Goal: Ask a question

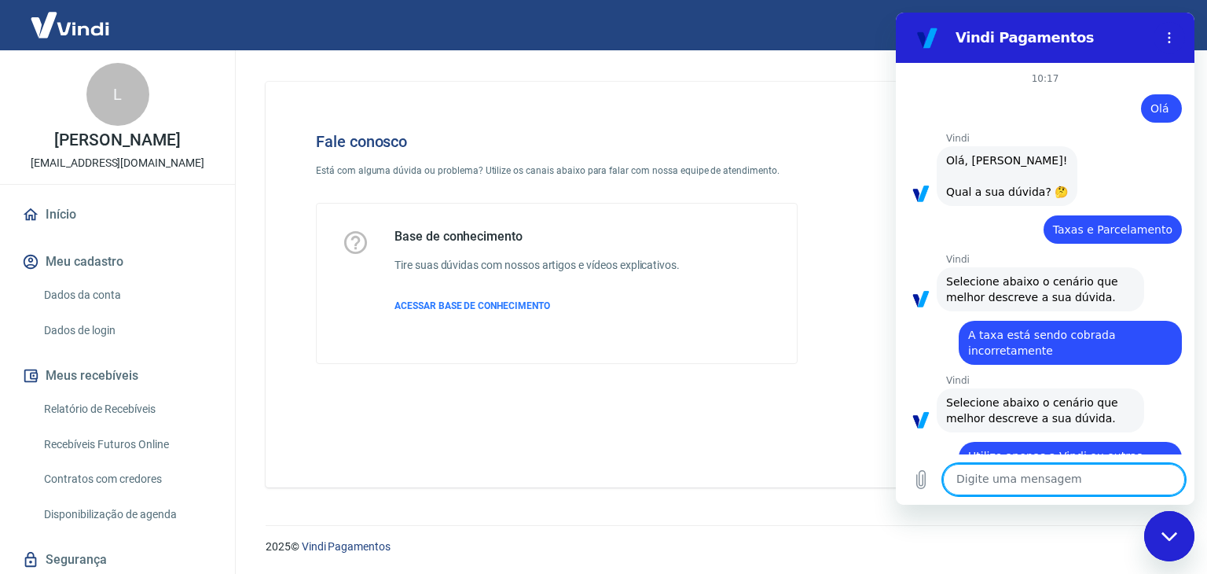
scroll to position [2414, 0]
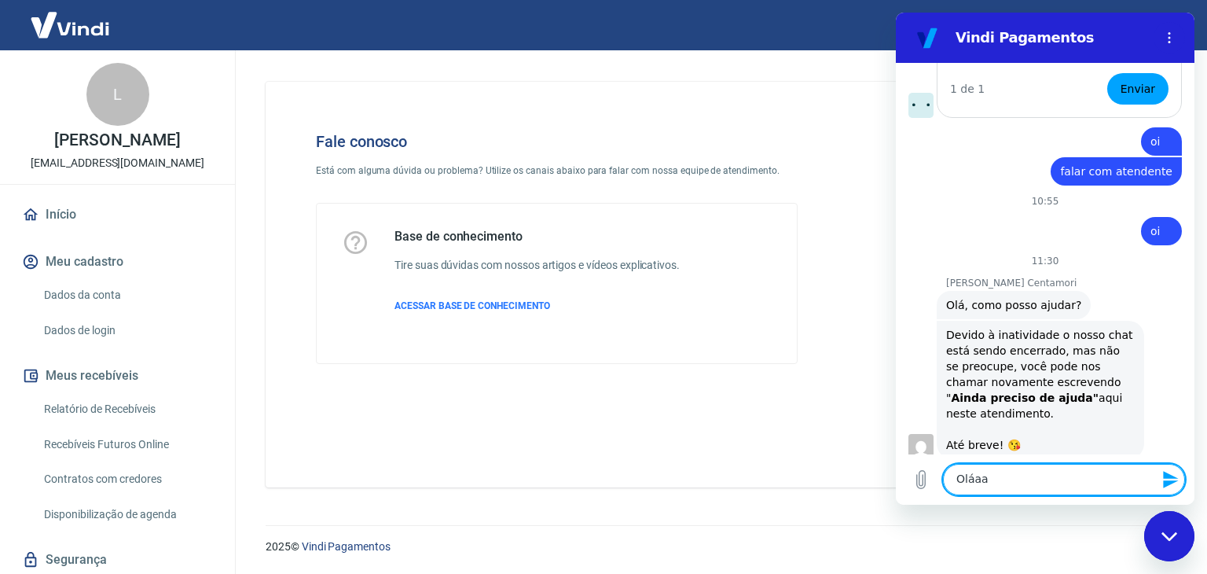
type textarea "Oláaaa"
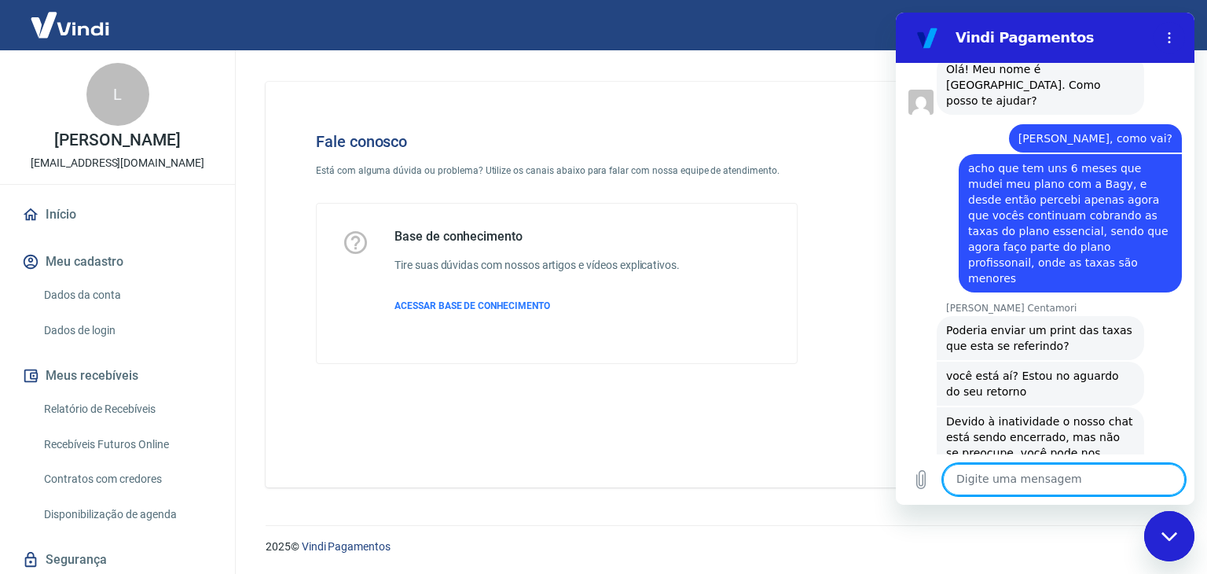
scroll to position [1573, 0]
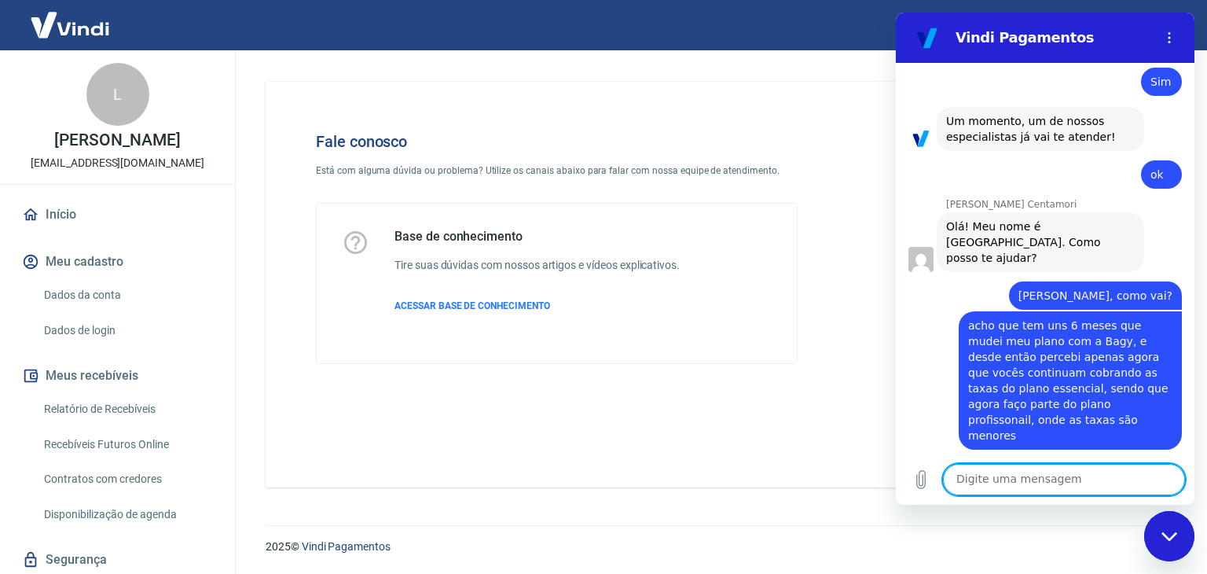
click at [1026, 319] on span "acho que tem uns 6 meses que mudei meu plano com a Bagy, e desde então percebi …" at bounding box center [1070, 380] width 204 height 123
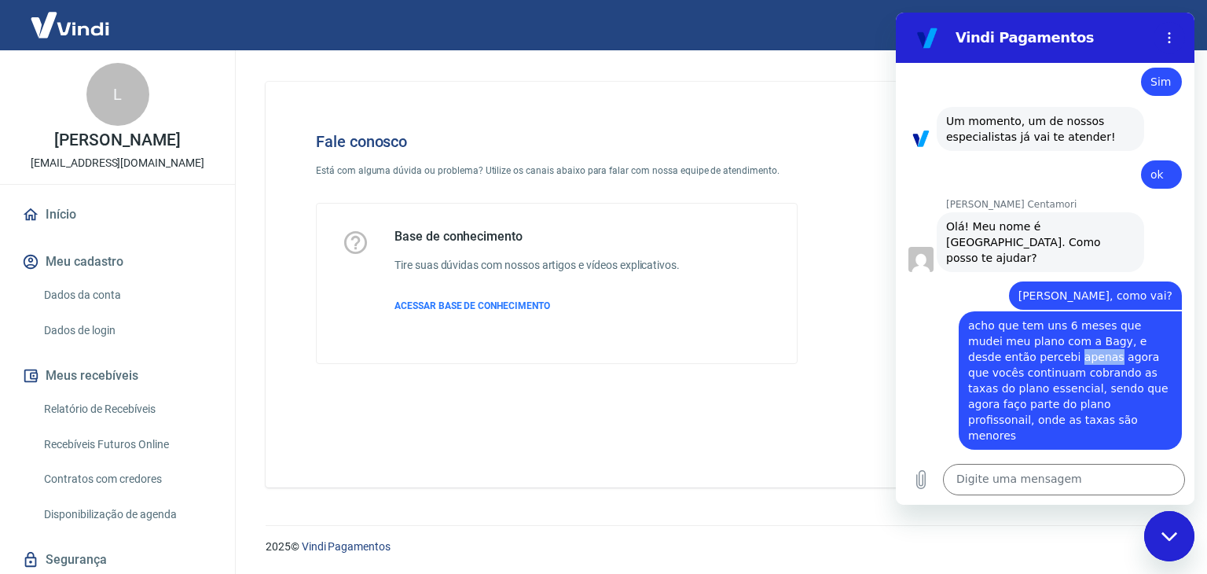
click at [1025, 319] on span "acho que tem uns 6 meses que mudei meu plano com a Bagy, e desde então percebi …" at bounding box center [1070, 380] width 204 height 123
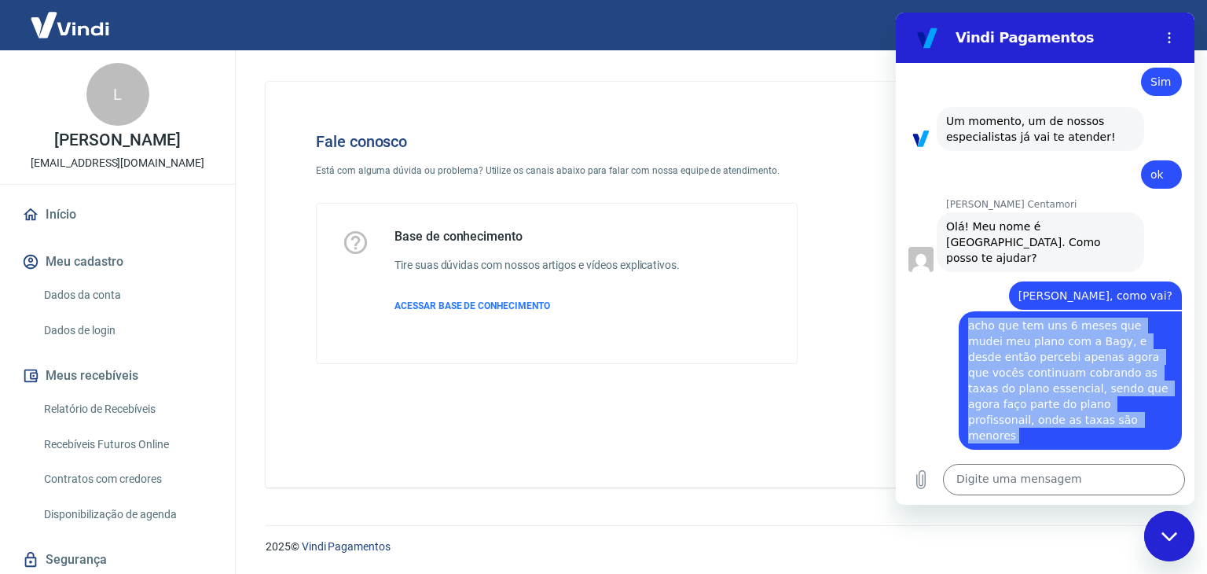
click at [1025, 319] on span "acho que tem uns 6 meses que mudei meu plano com a Bagy, e desde então percebi …" at bounding box center [1070, 380] width 204 height 123
copy span "acho que tem uns 6 meses que mudei meu plano com a Bagy, e desde então percebi …"
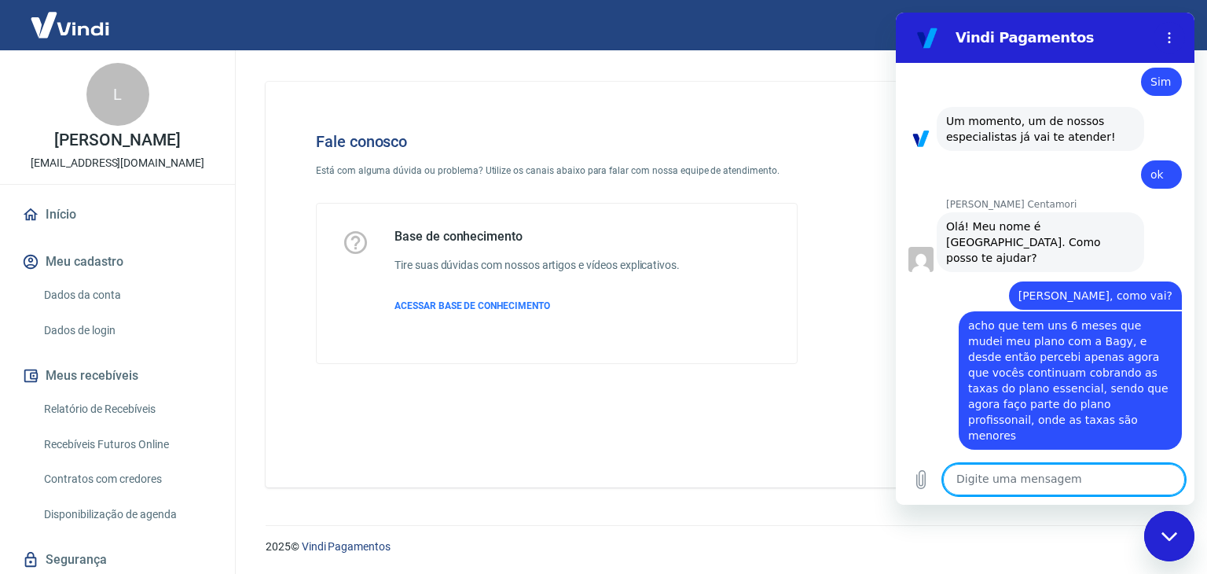
click at [1002, 475] on textarea at bounding box center [1064, 479] width 242 height 31
paste textarea "acho que tem uns 6 meses que mudei meu plano com a Bagy, e desde então percebi …"
type textarea "acho que tem uns 6 meses que mudei meu plano com a Bagy, e desde então percebi …"
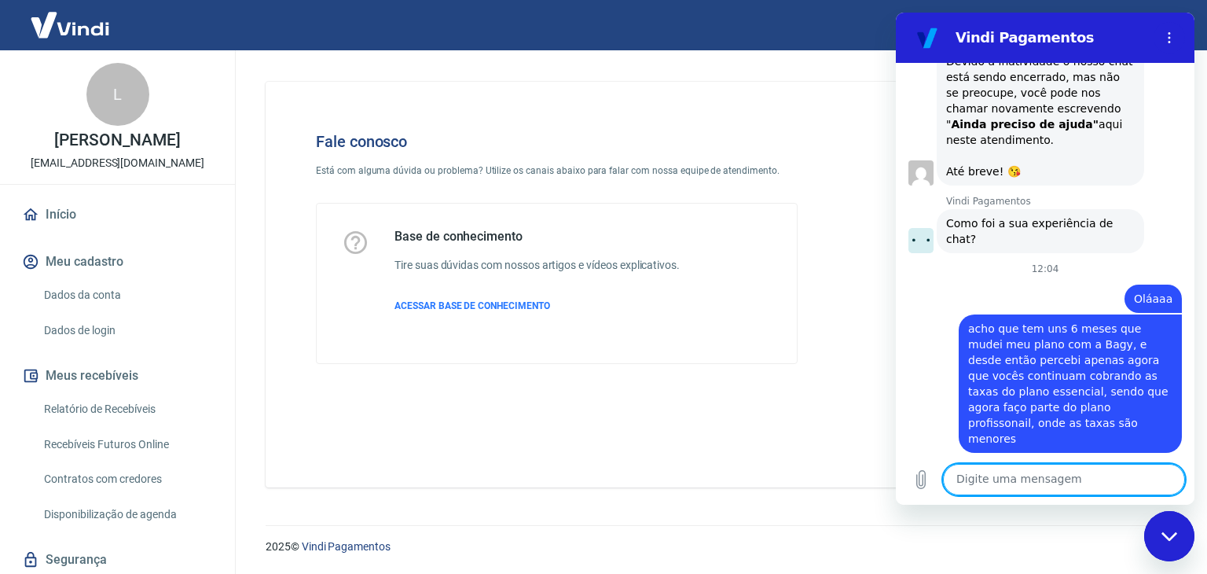
scroll to position [2691, 0]
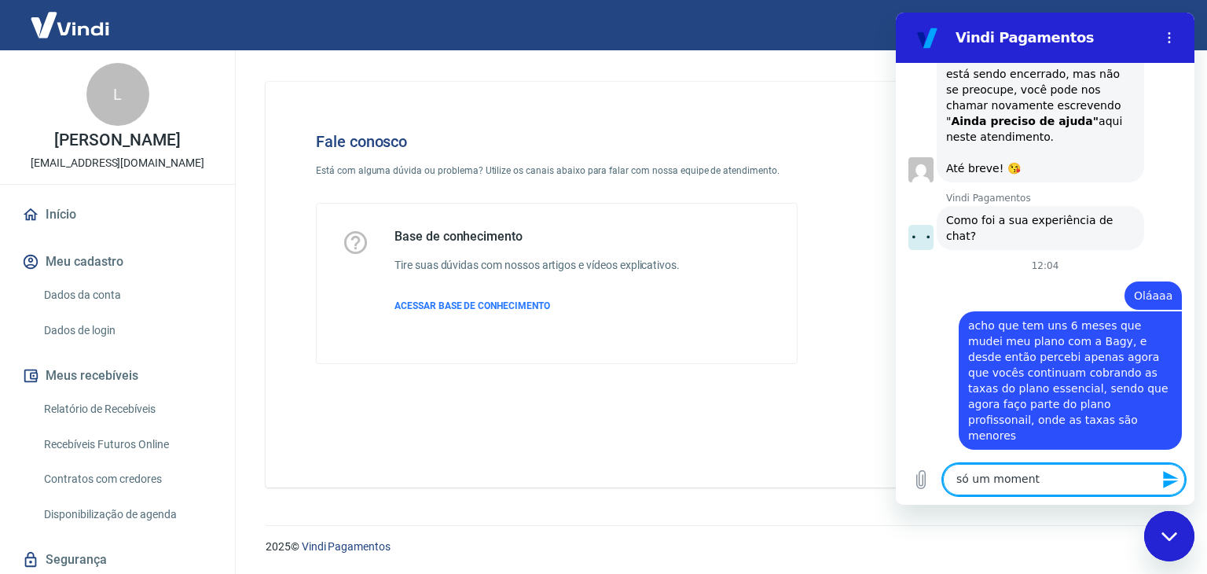
type textarea "só um momento"
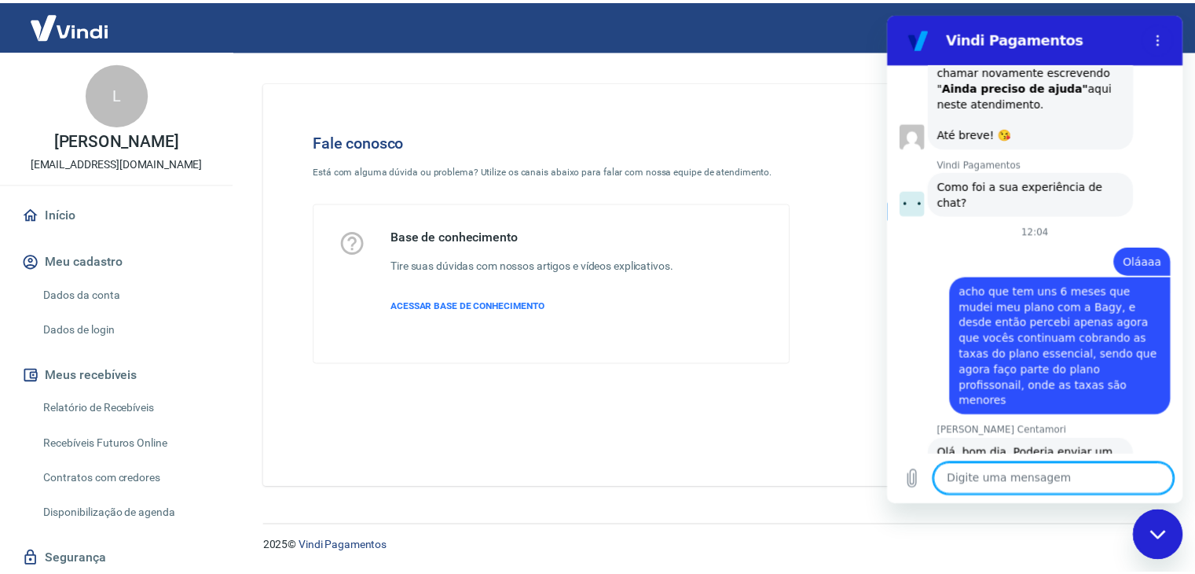
scroll to position [2729, 0]
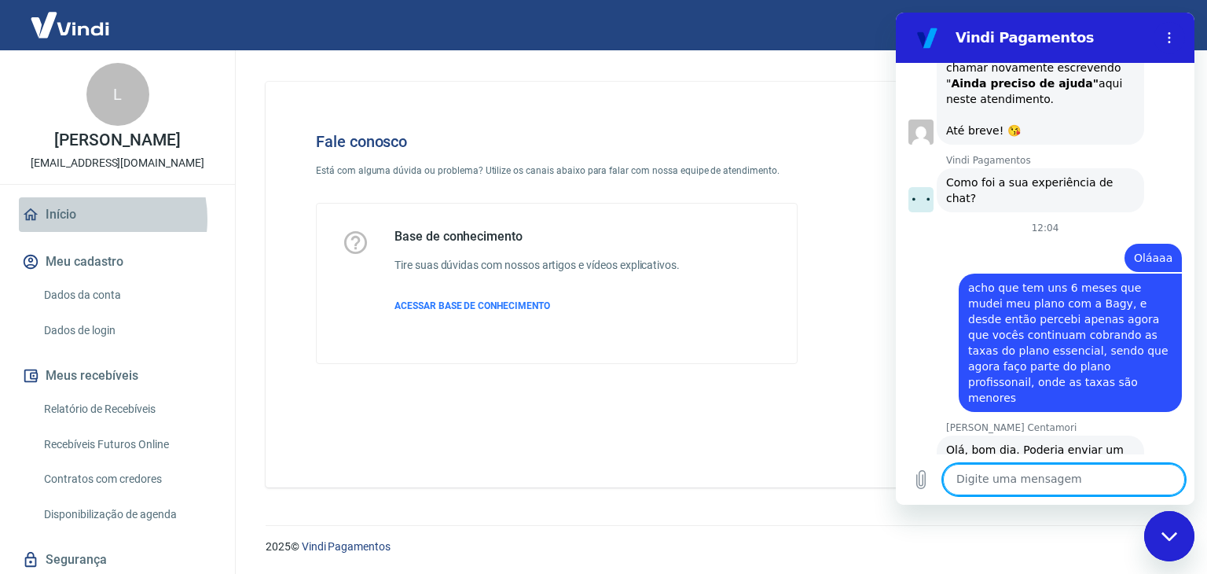
click at [83, 218] on link "Início" at bounding box center [117, 214] width 197 height 35
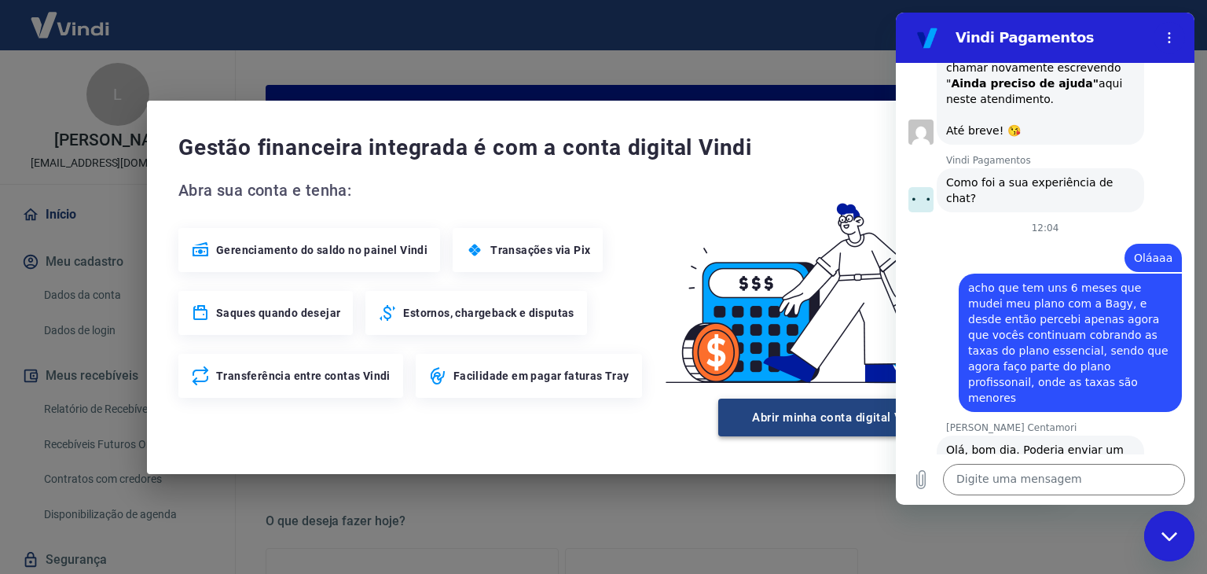
click at [794, 423] on button "Abrir minha conta digital Vindi" at bounding box center [837, 417] width 239 height 38
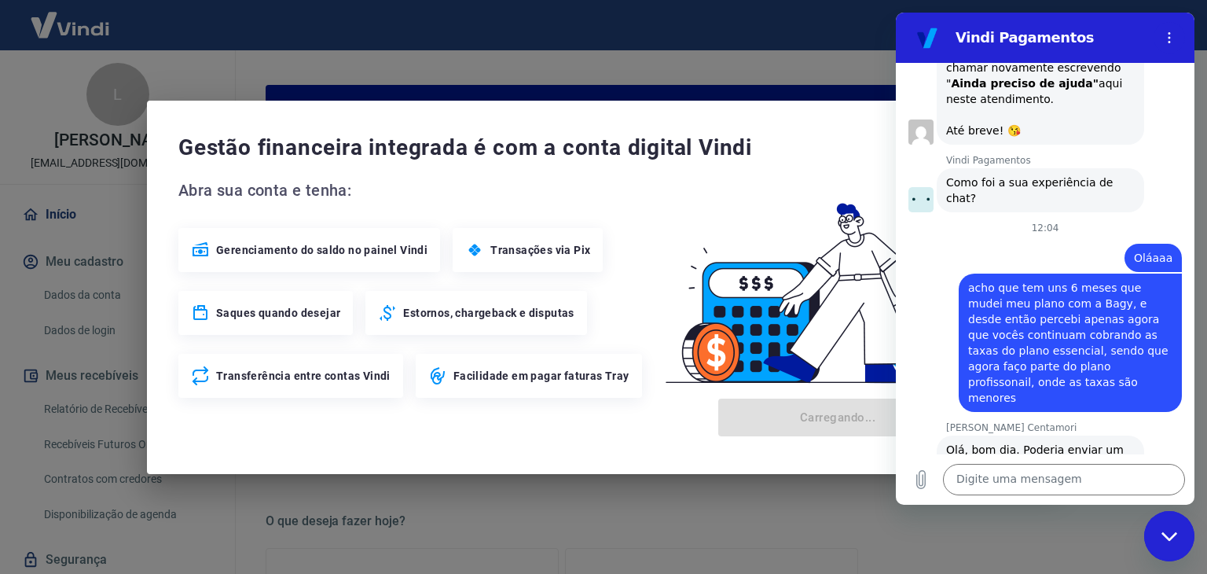
click at [1166, 516] on div "Fechar janela de mensagens" at bounding box center [1169, 535] width 47 height 47
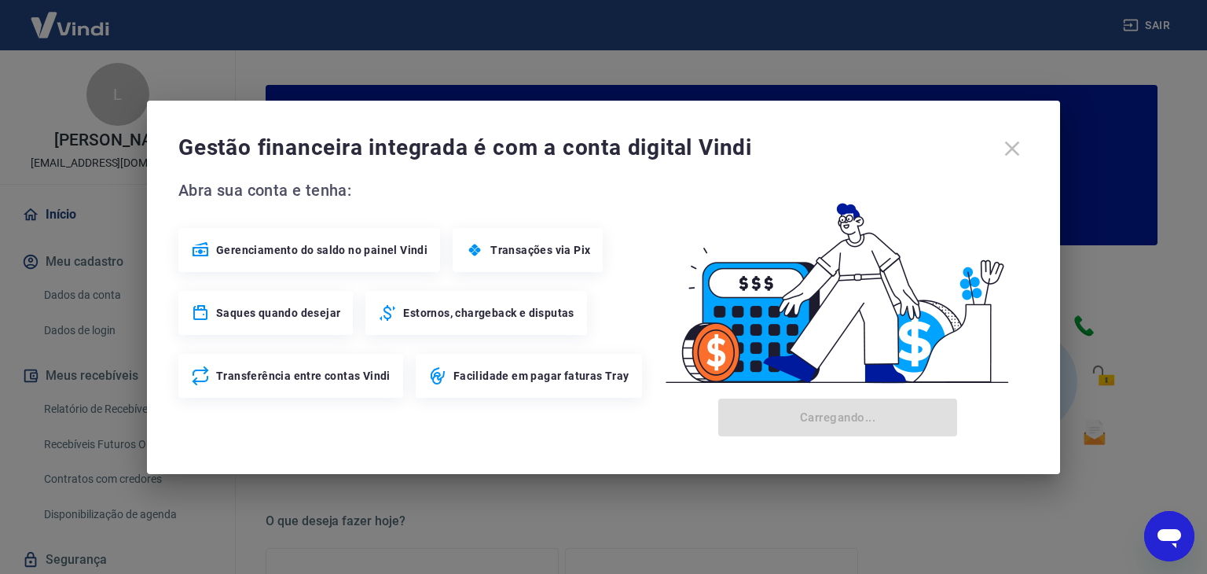
click at [1019, 151] on div "Gestão financeira integrada é com a conta digital Vindi" at bounding box center [603, 148] width 850 height 33
click at [1012, 148] on div "Gestão financeira integrada é com a conta digital Vindi" at bounding box center [603, 148] width 850 height 33
click at [1006, 145] on div "Gestão financeira integrada é com a conta digital Vindi" at bounding box center [603, 148] width 850 height 33
click at [70, 413] on div "Gestão financeira integrada é com a conta digital Vindi Abra sua conta e tenha:…" at bounding box center [603, 287] width 1207 height 574
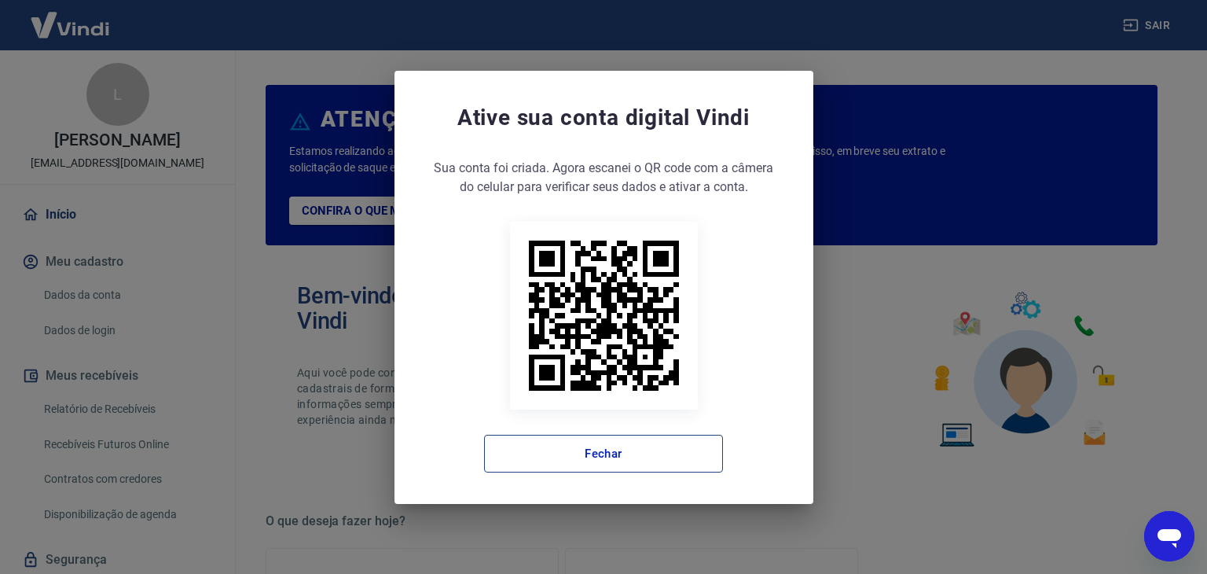
click at [634, 468] on button "Fechar" at bounding box center [603, 454] width 239 height 38
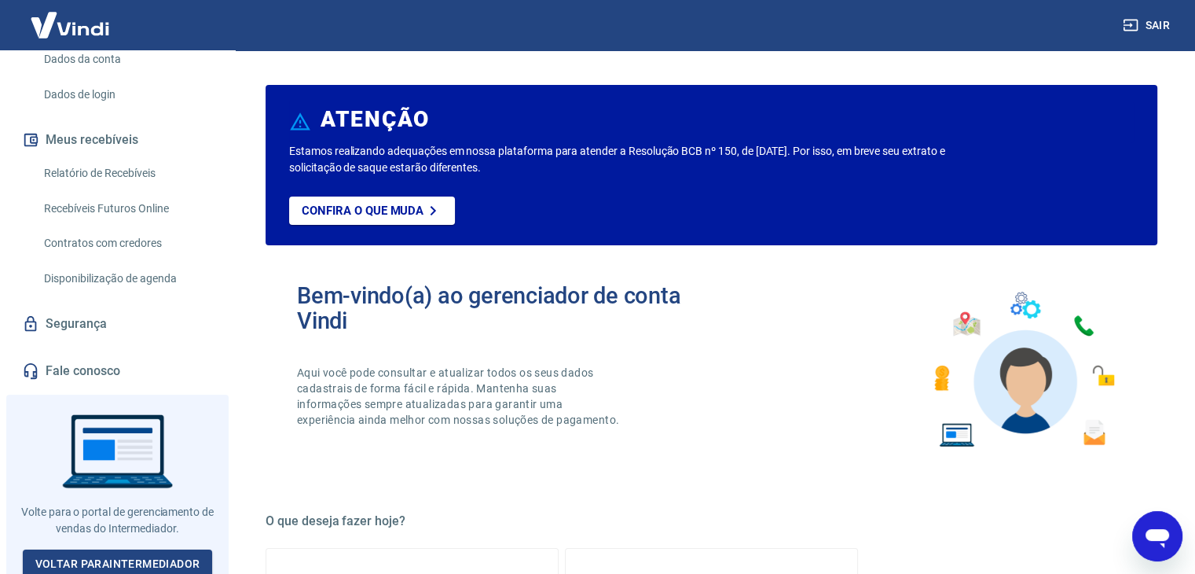
scroll to position [240, 0]
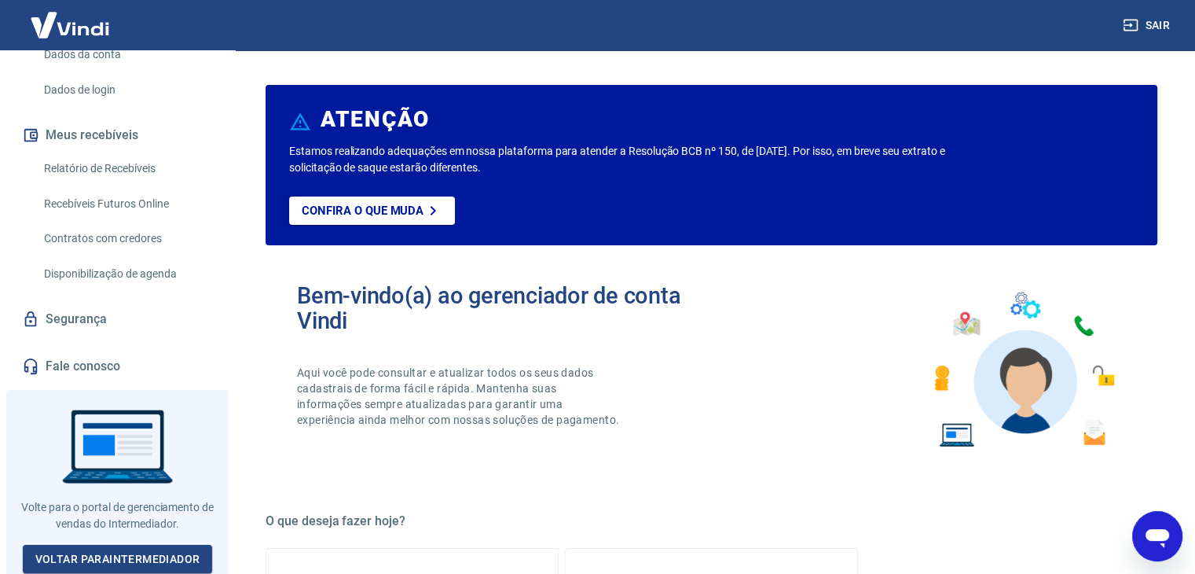
click at [1158, 539] on icon "Abrir janela de mensagens" at bounding box center [1158, 538] width 24 height 19
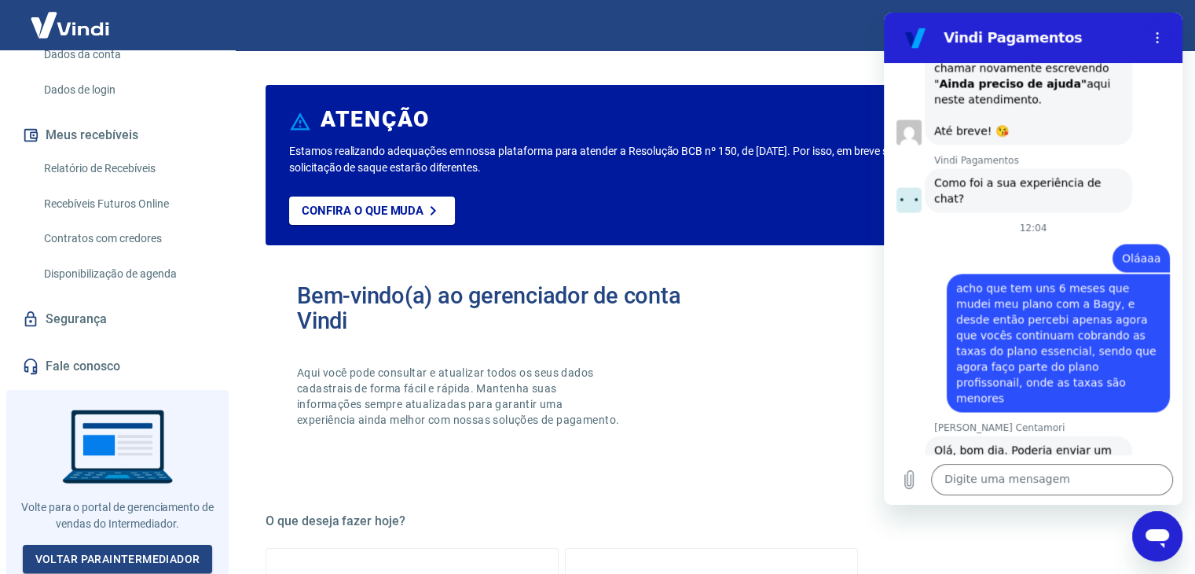
scroll to position [0, 0]
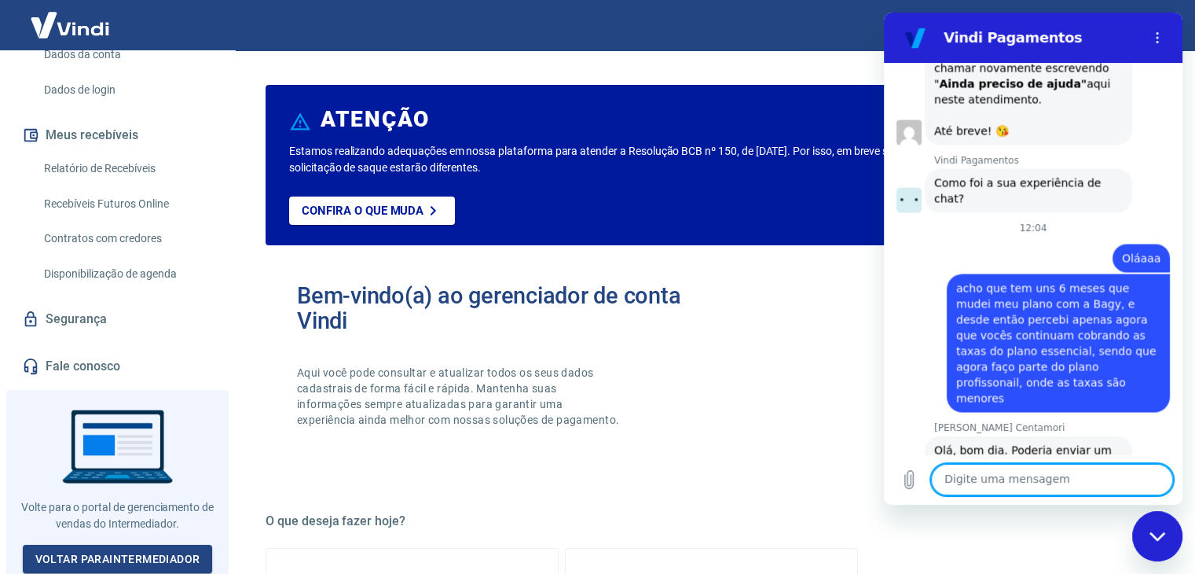
click at [981, 475] on textarea at bounding box center [1052, 479] width 242 height 31
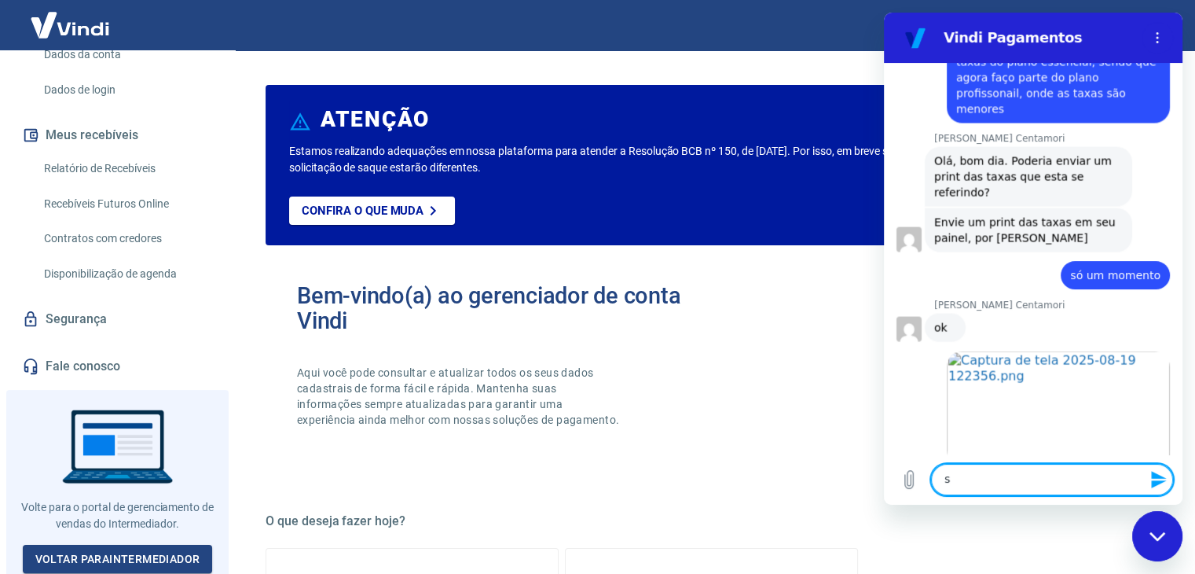
scroll to position [3021, 0]
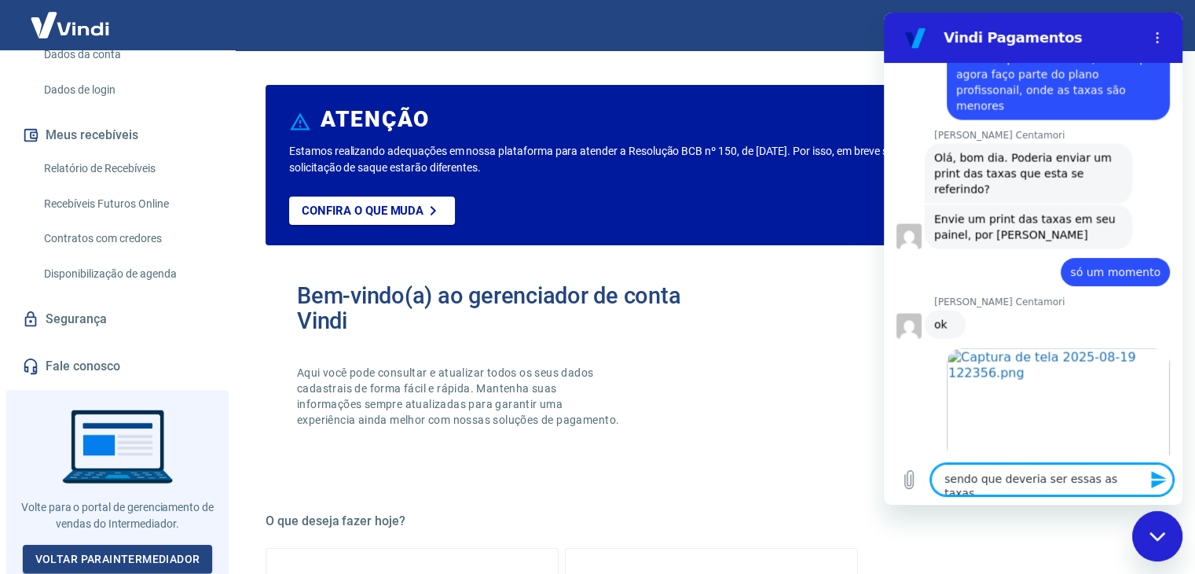
type textarea "sendo que deveria ser essas as taxas"
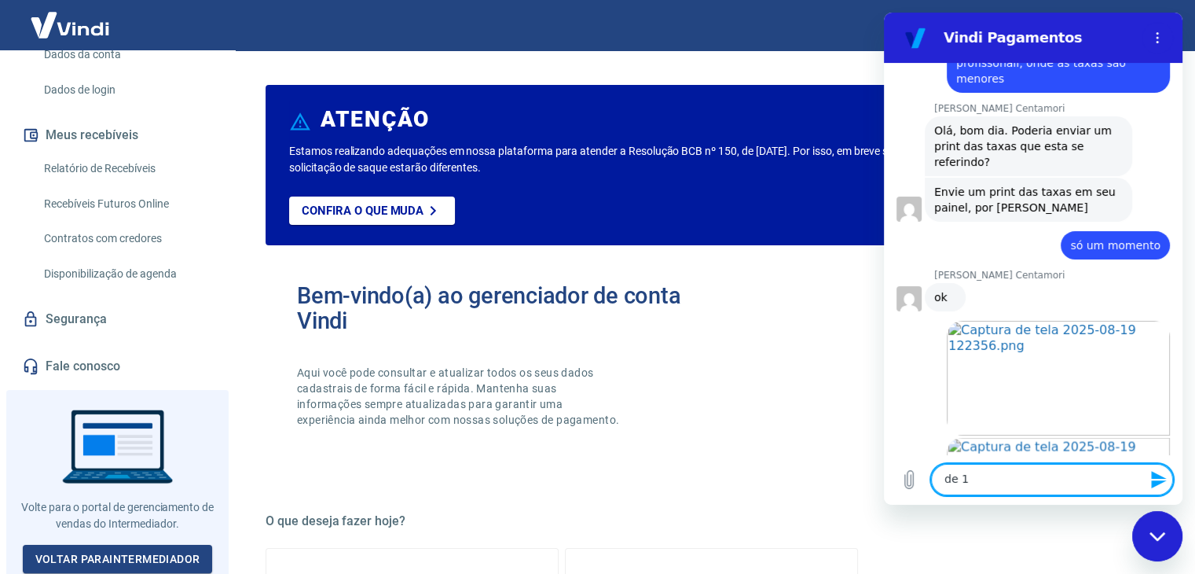
scroll to position [3051, 0]
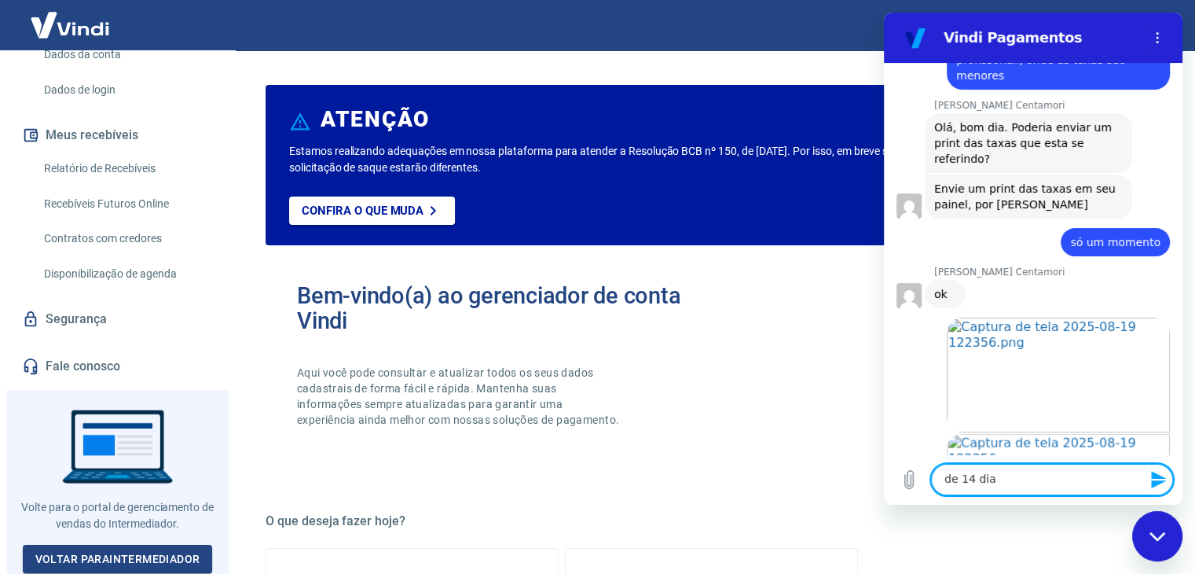
type textarea "de 14 dias"
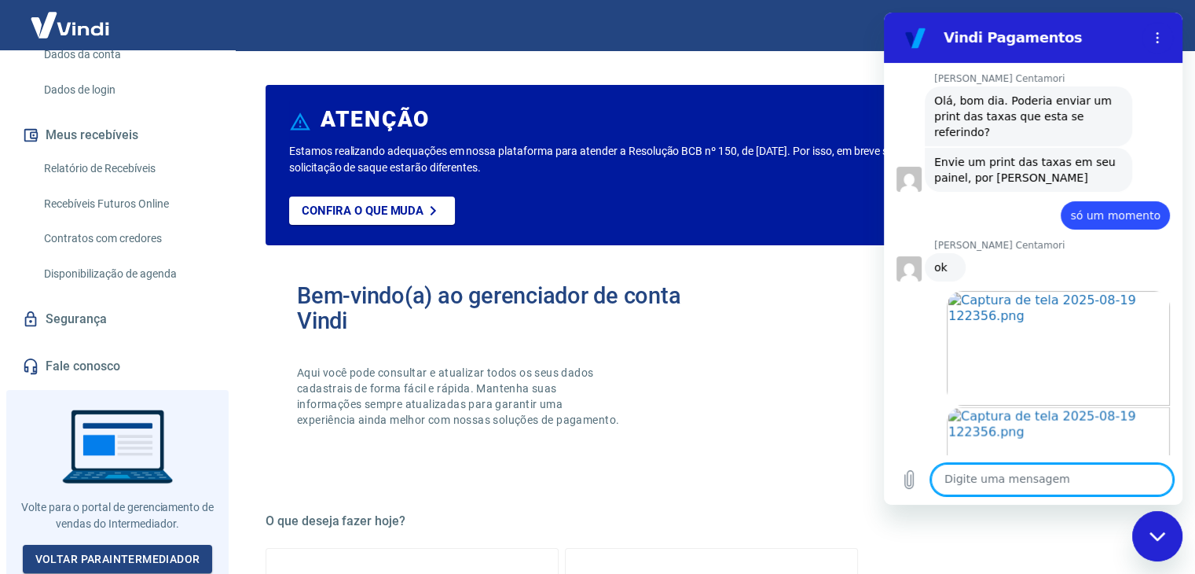
scroll to position [3081, 0]
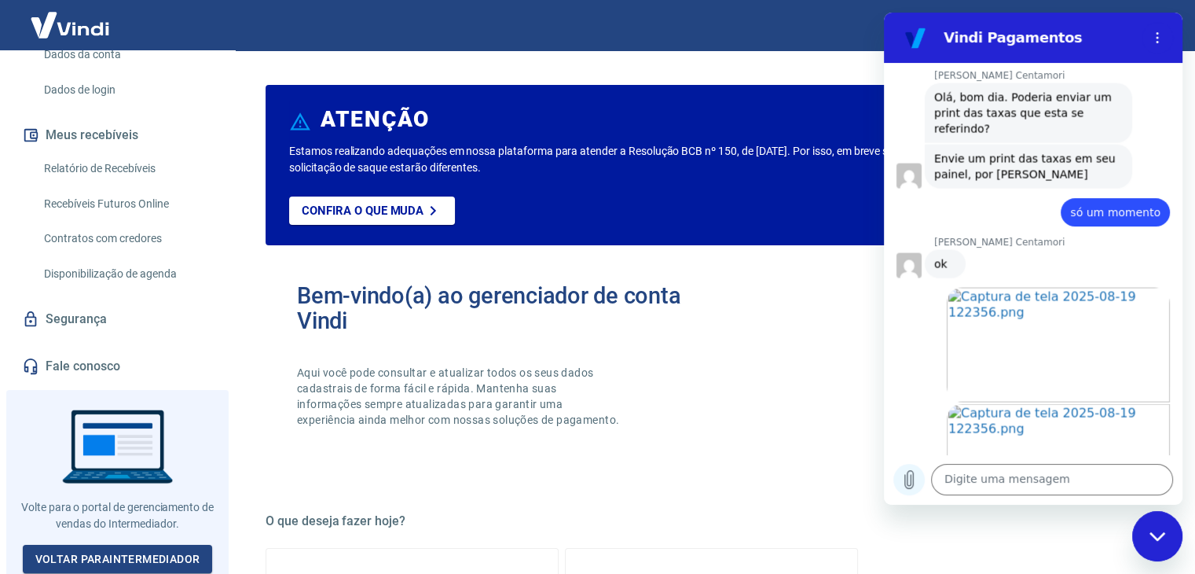
click at [907, 475] on icon "Carregar arquivo" at bounding box center [909, 480] width 9 height 18
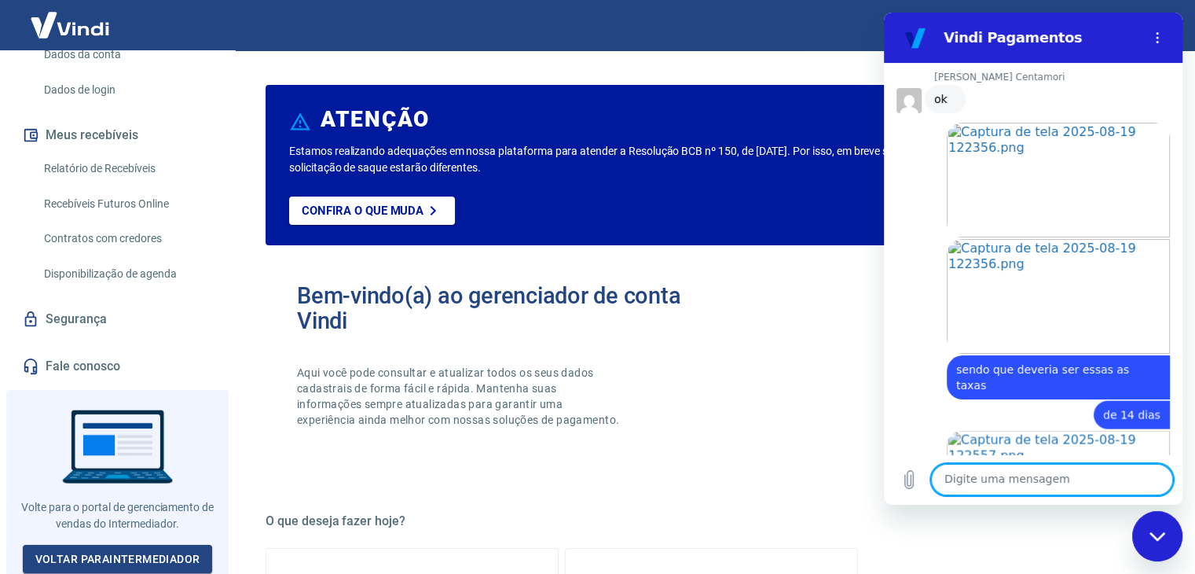
scroll to position [3249, 0]
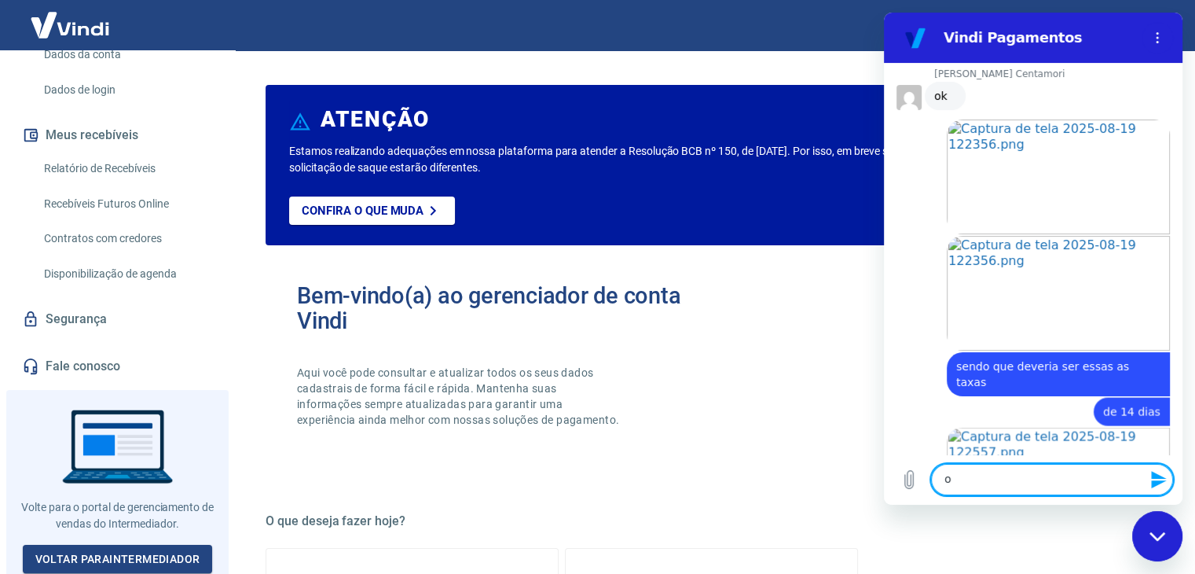
type textarea "ok"
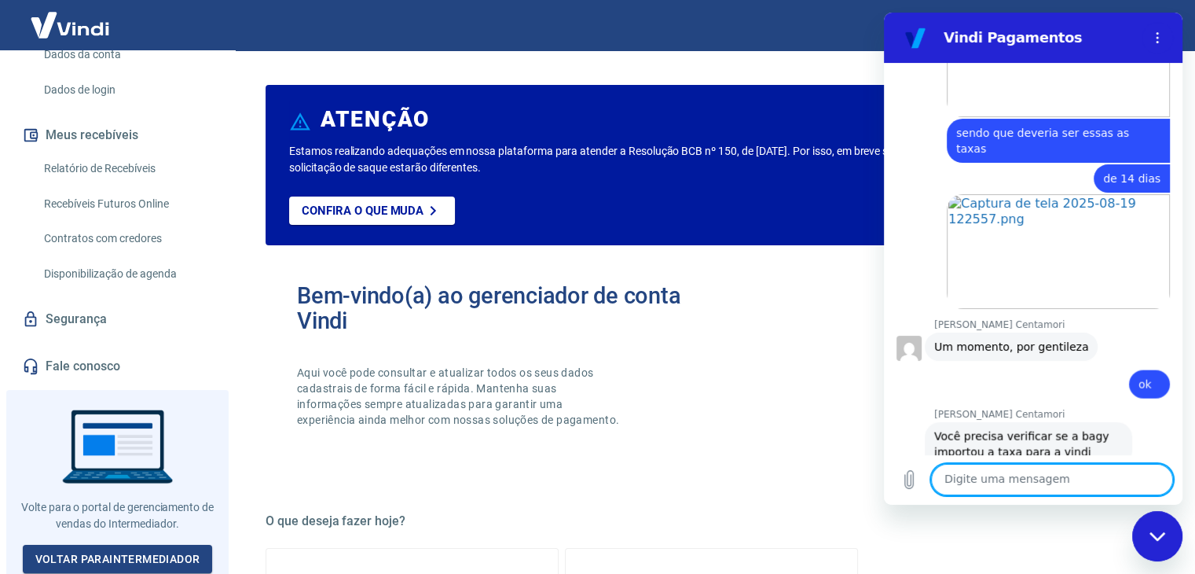
scroll to position [3486, 0]
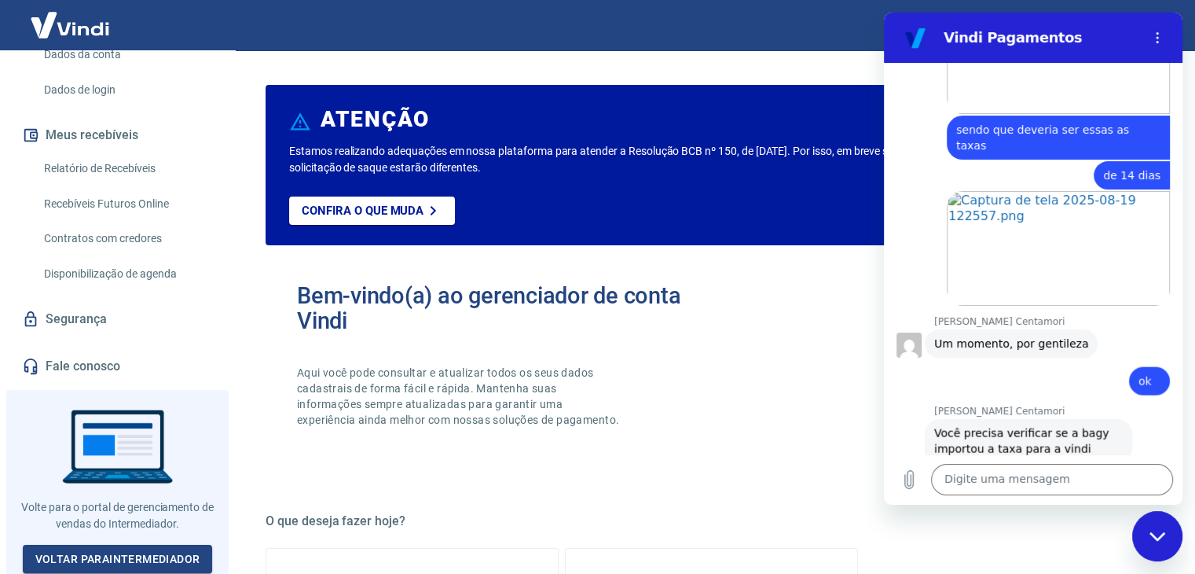
click at [956, 472] on link "[URL][DOMAIN_NAME]" at bounding box center [1001, 478] width 134 height 13
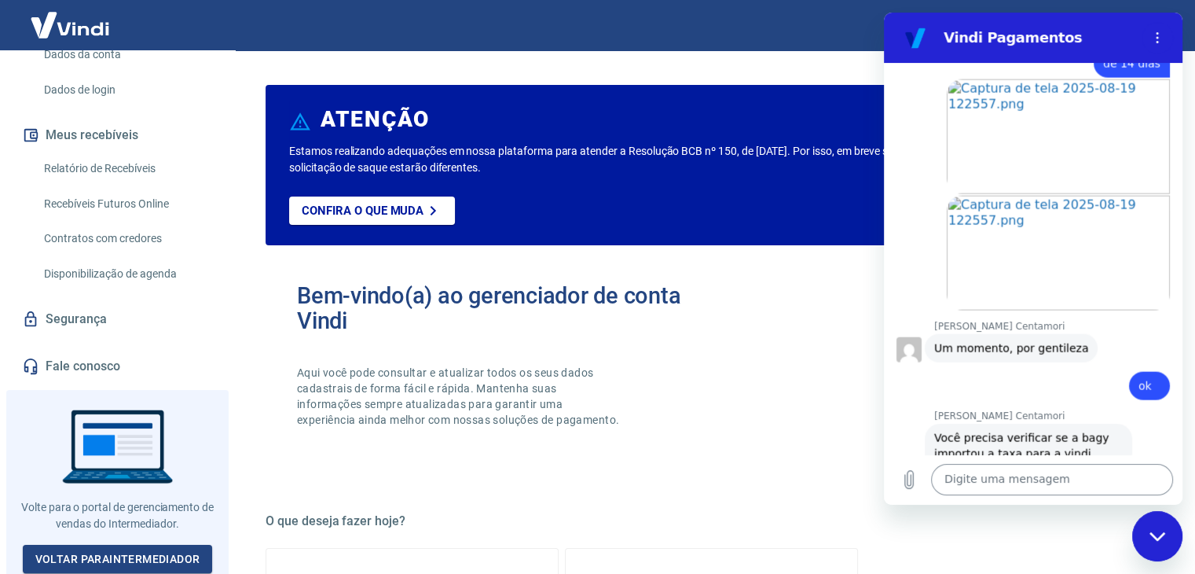
scroll to position [3602, 0]
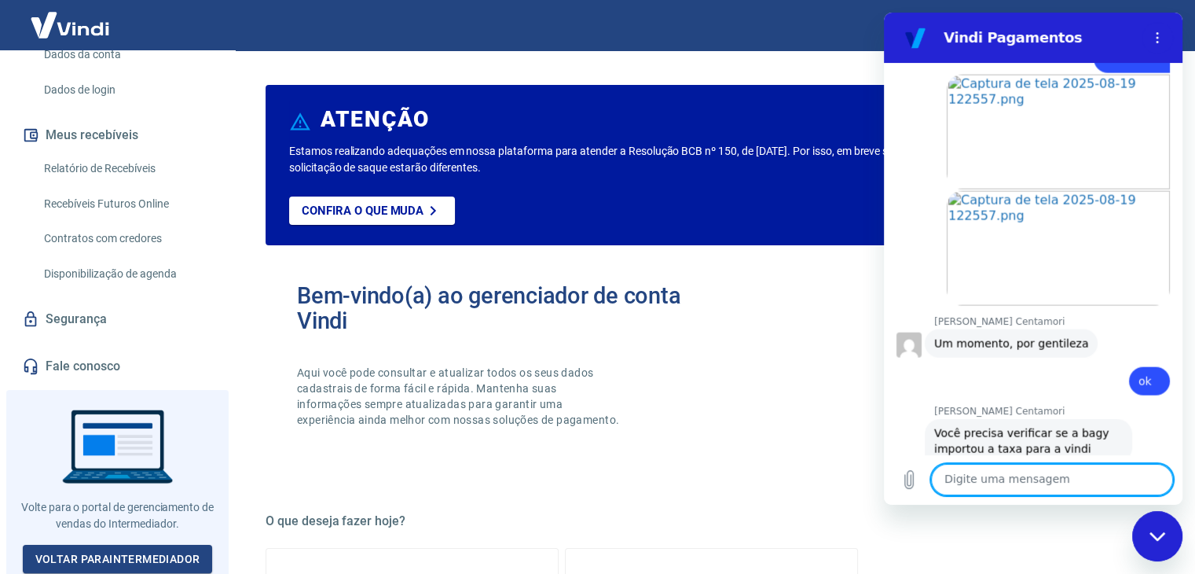
click at [1005, 475] on textarea at bounding box center [1052, 479] width 242 height 31
type textarea "já foi feito sim"
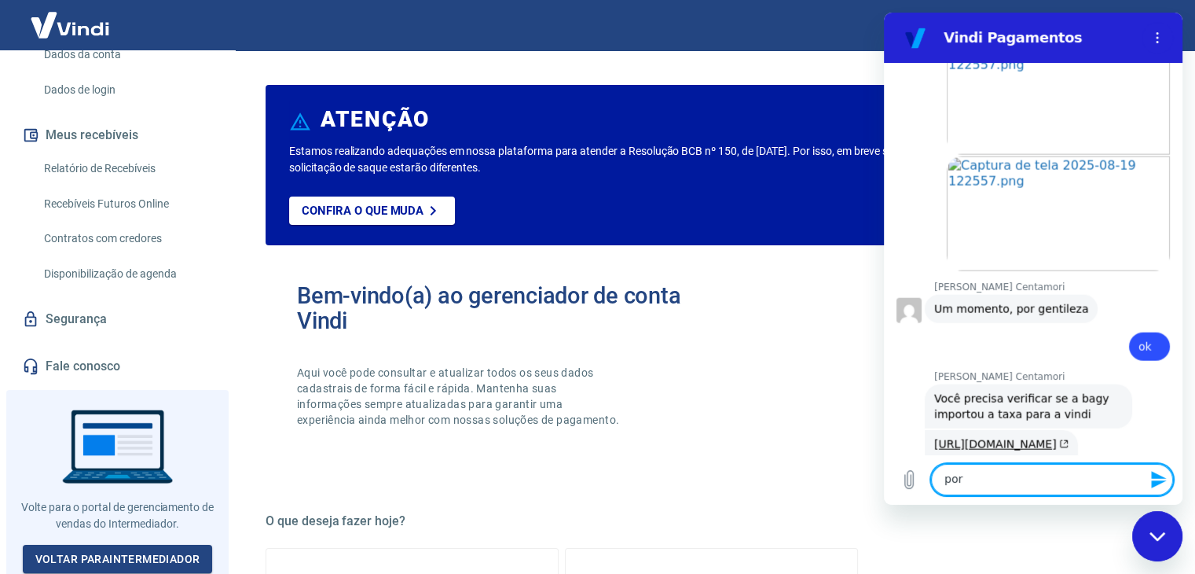
scroll to position [3640, 0]
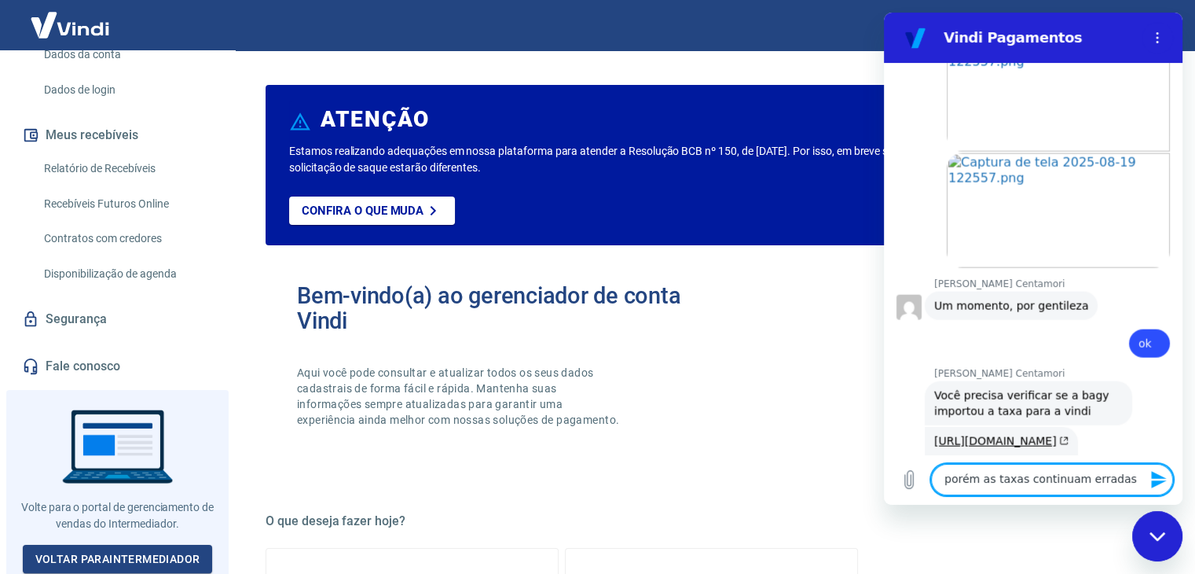
type textarea "porém as taxas continuam erradas"
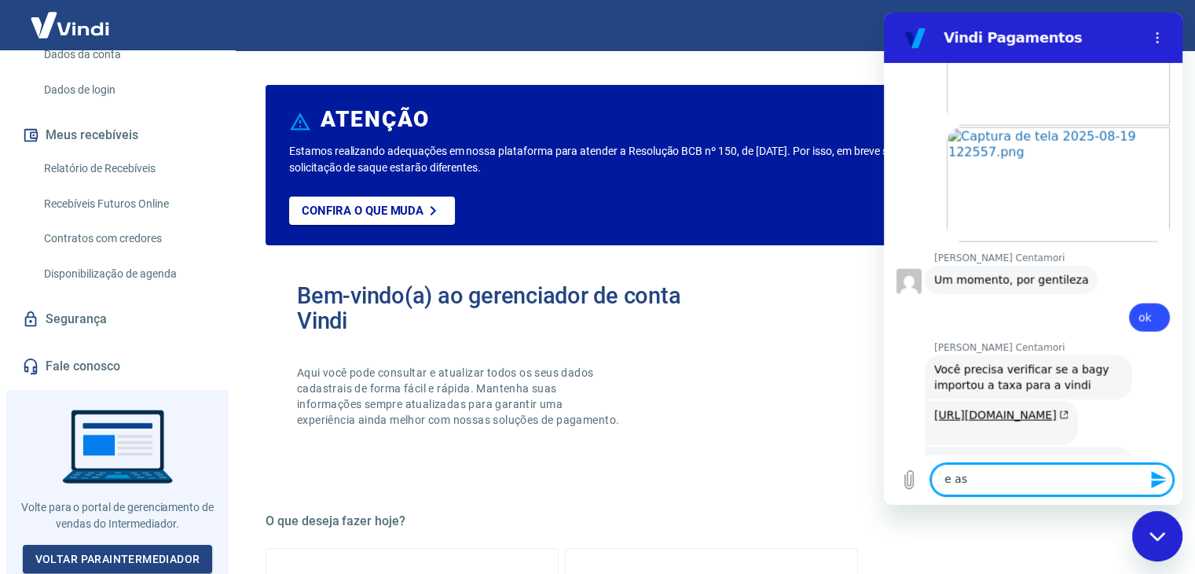
scroll to position [3669, 0]
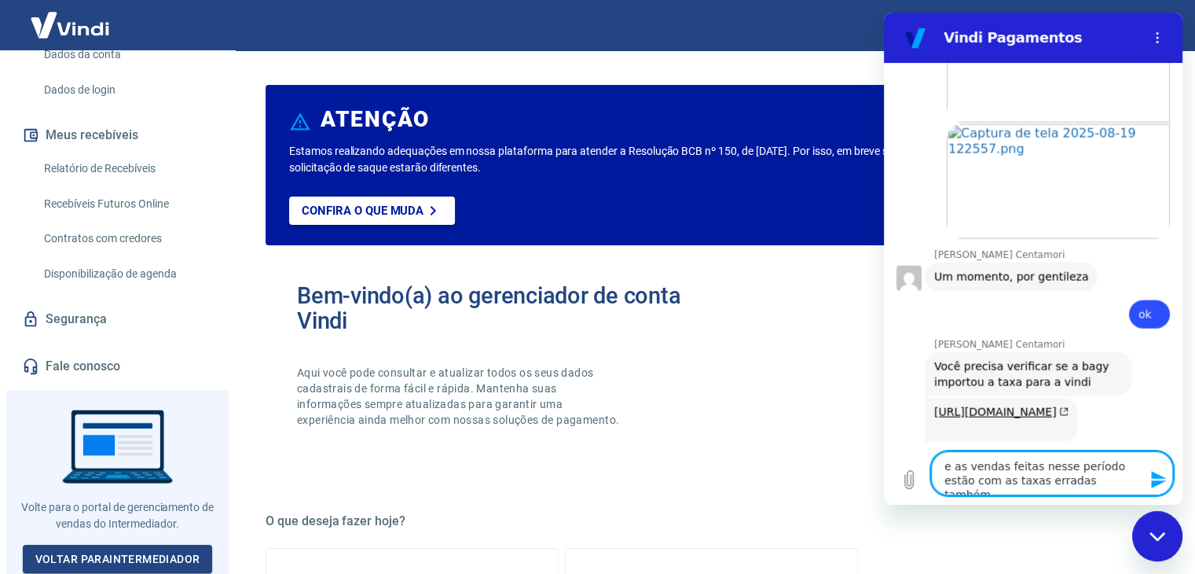
type textarea "e as vendas feitas nesse período estão com as taxas erradas também"
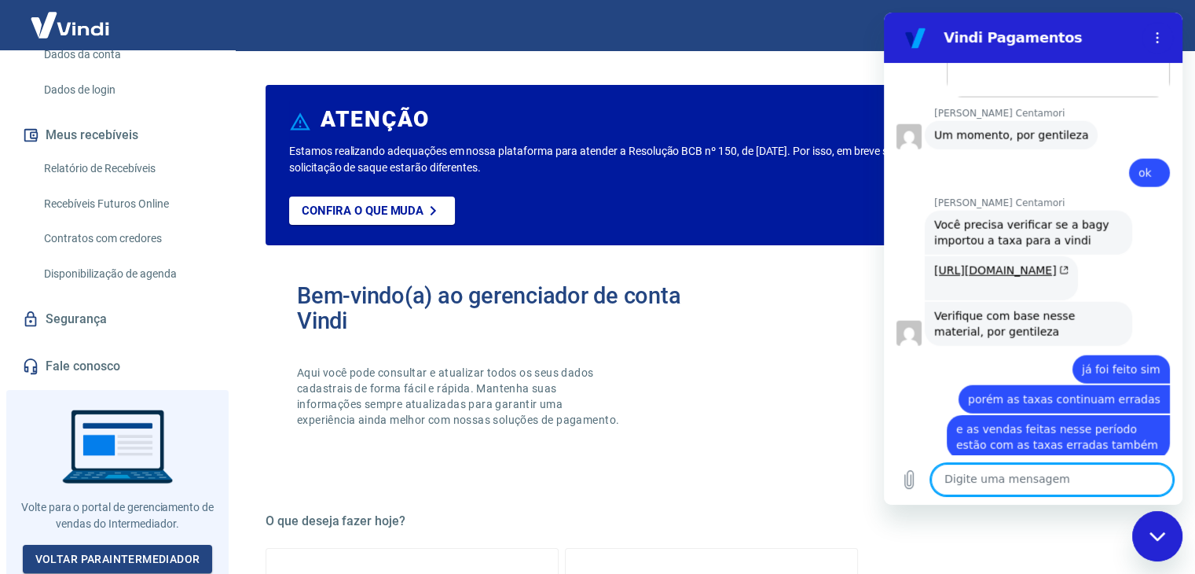
scroll to position [3813, 0]
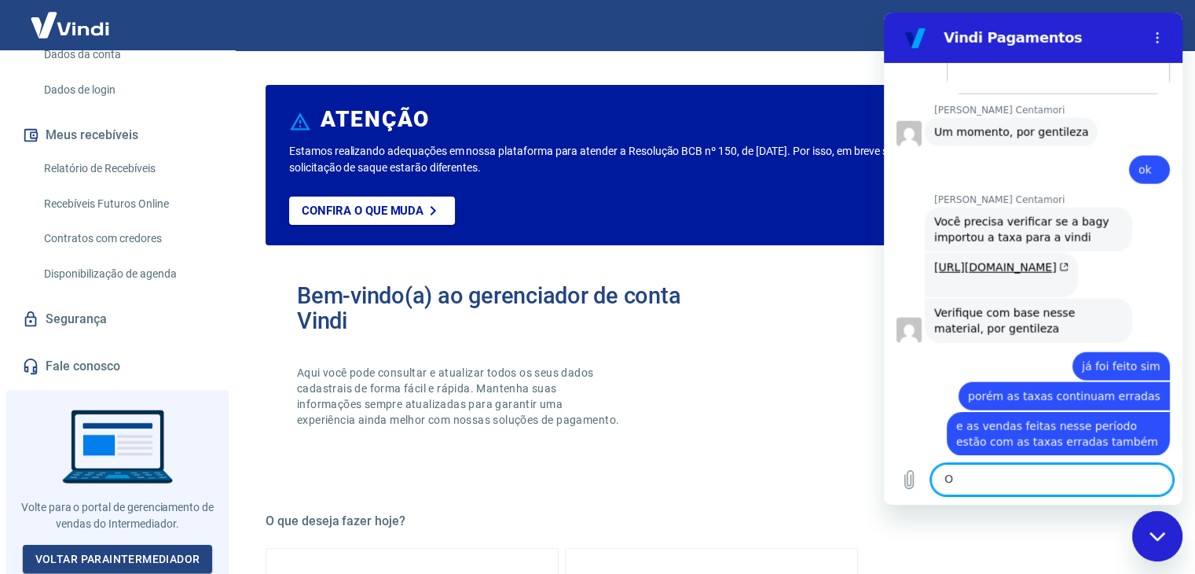
type textarea "Ok"
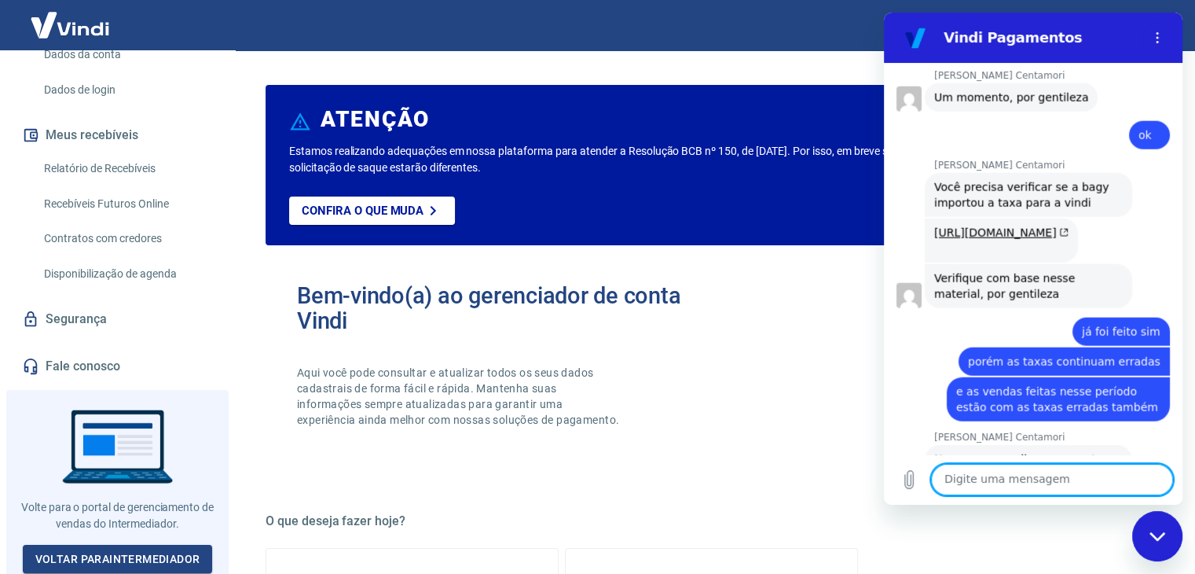
scroll to position [3851, 0]
